Goal: Task Accomplishment & Management: Complete application form

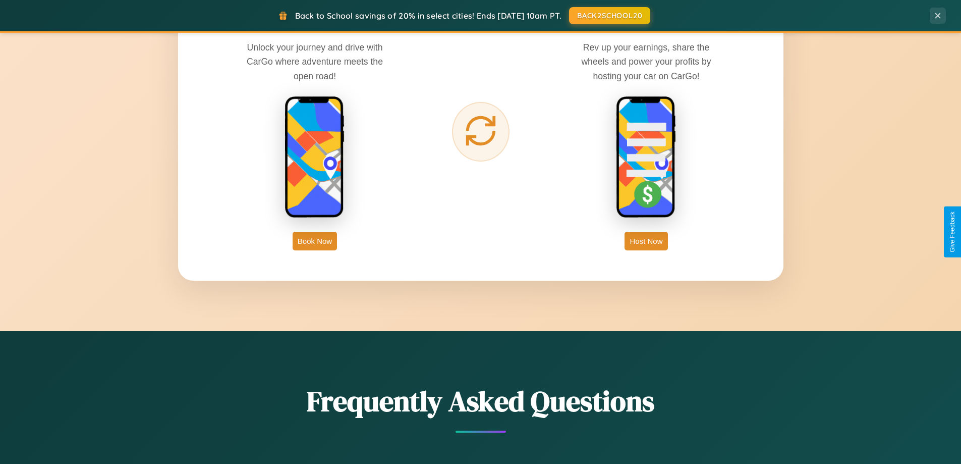
scroll to position [1942, 0]
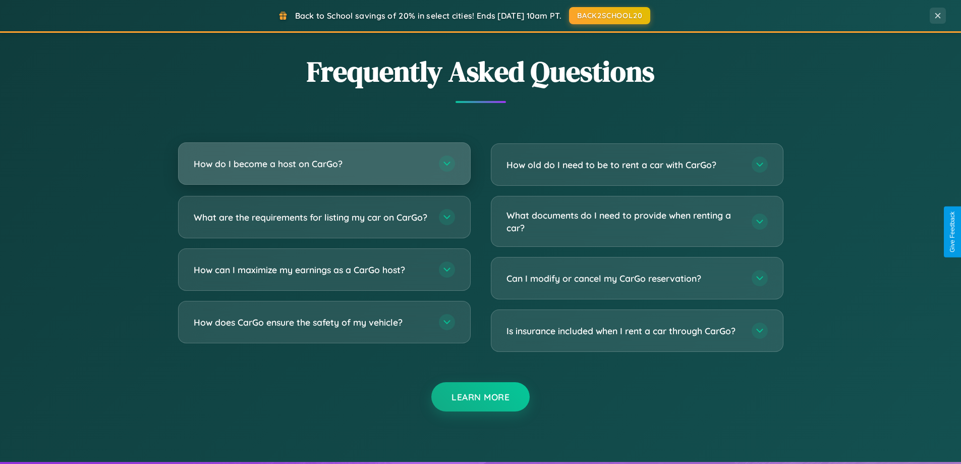
click at [324, 164] on h3 "How do I become a host on CarGo?" at bounding box center [311, 163] width 235 height 13
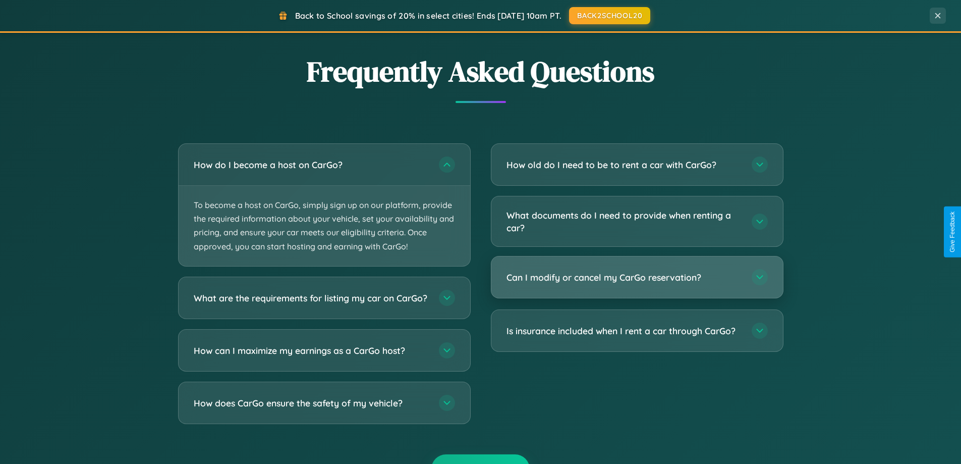
click at [637, 278] on h3 "Can I modify or cancel my CarGo reservation?" at bounding box center [624, 277] width 235 height 13
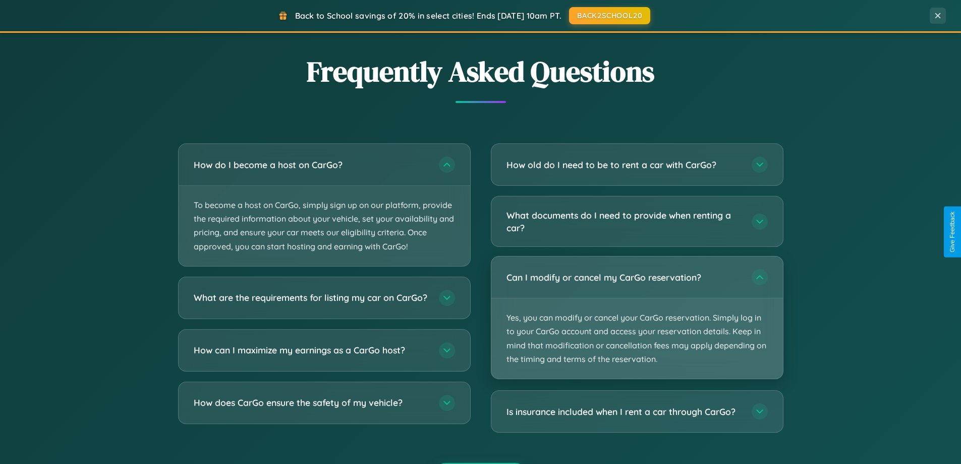
click at [637, 317] on p "Yes, you can modify or cancel your CarGo reservation. Simply log in to your Car…" at bounding box center [637, 338] width 292 height 80
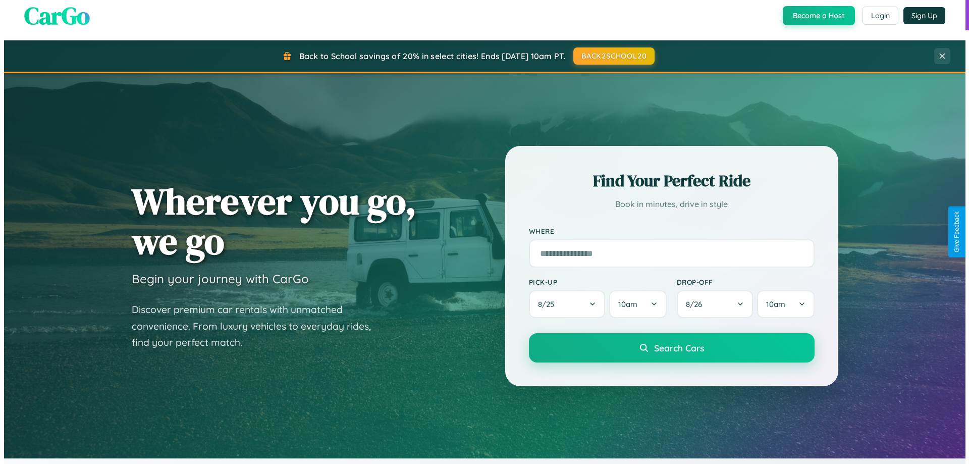
scroll to position [0, 0]
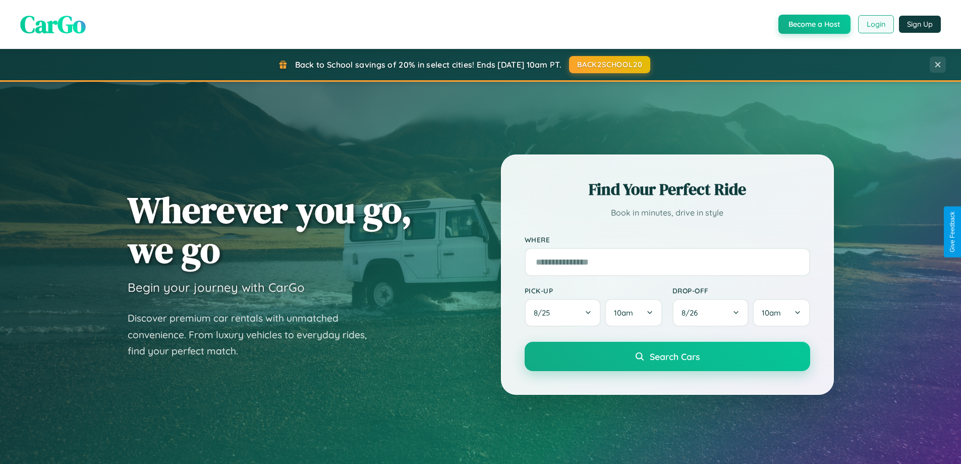
click at [876, 24] on button "Login" at bounding box center [876, 24] width 36 height 18
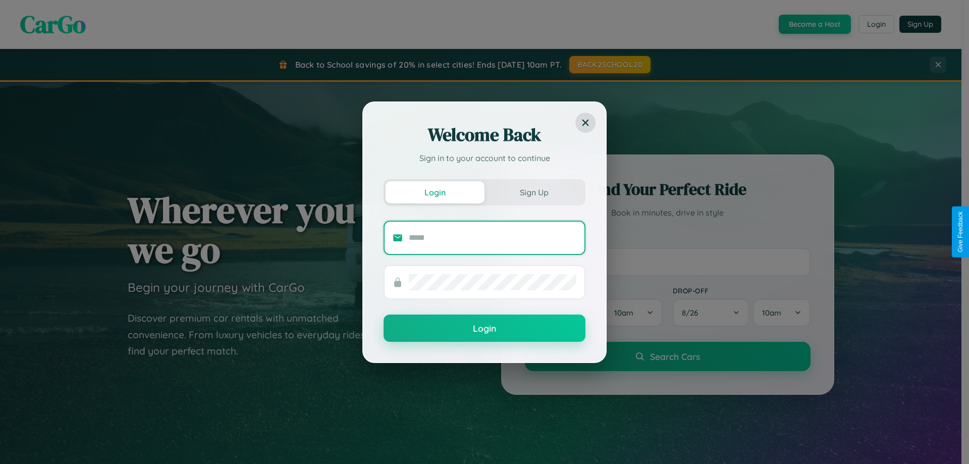
click at [493, 237] on input "text" at bounding box center [493, 238] width 168 height 16
type input "**********"
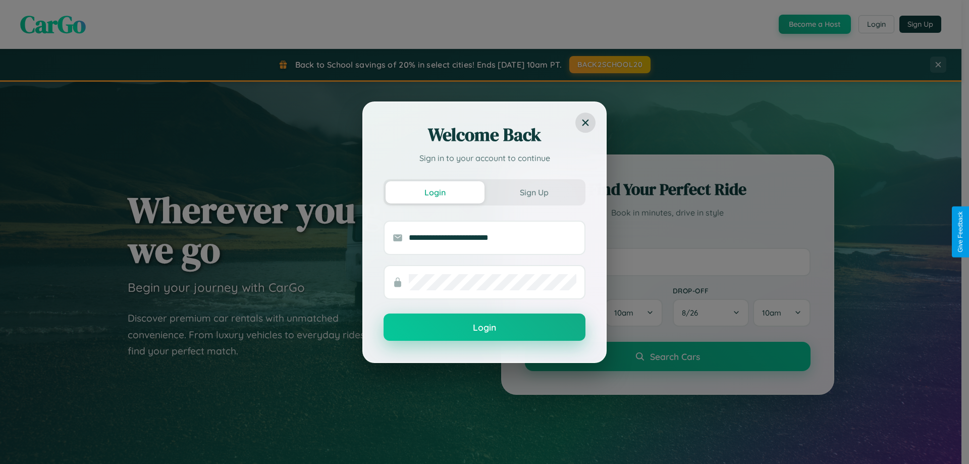
click at [484, 327] on button "Login" at bounding box center [485, 326] width 202 height 27
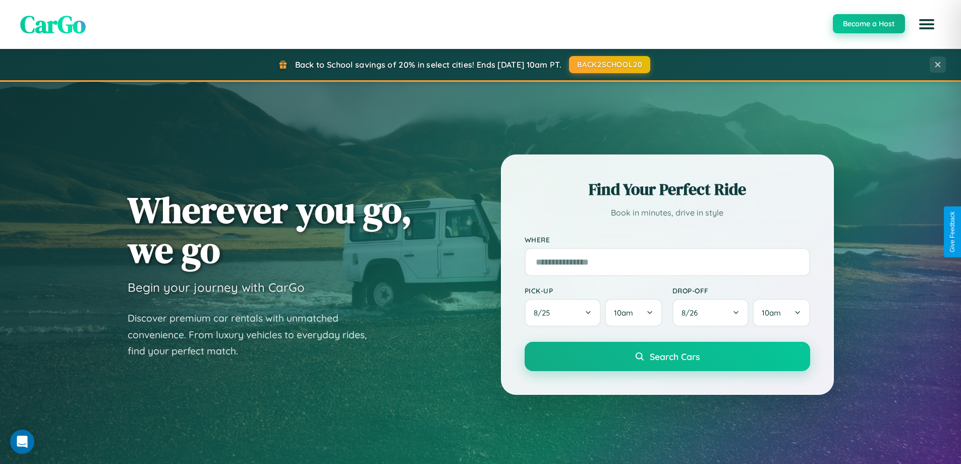
click at [868, 24] on button "Become a Host" at bounding box center [869, 23] width 72 height 19
